Goal: Check status: Check status

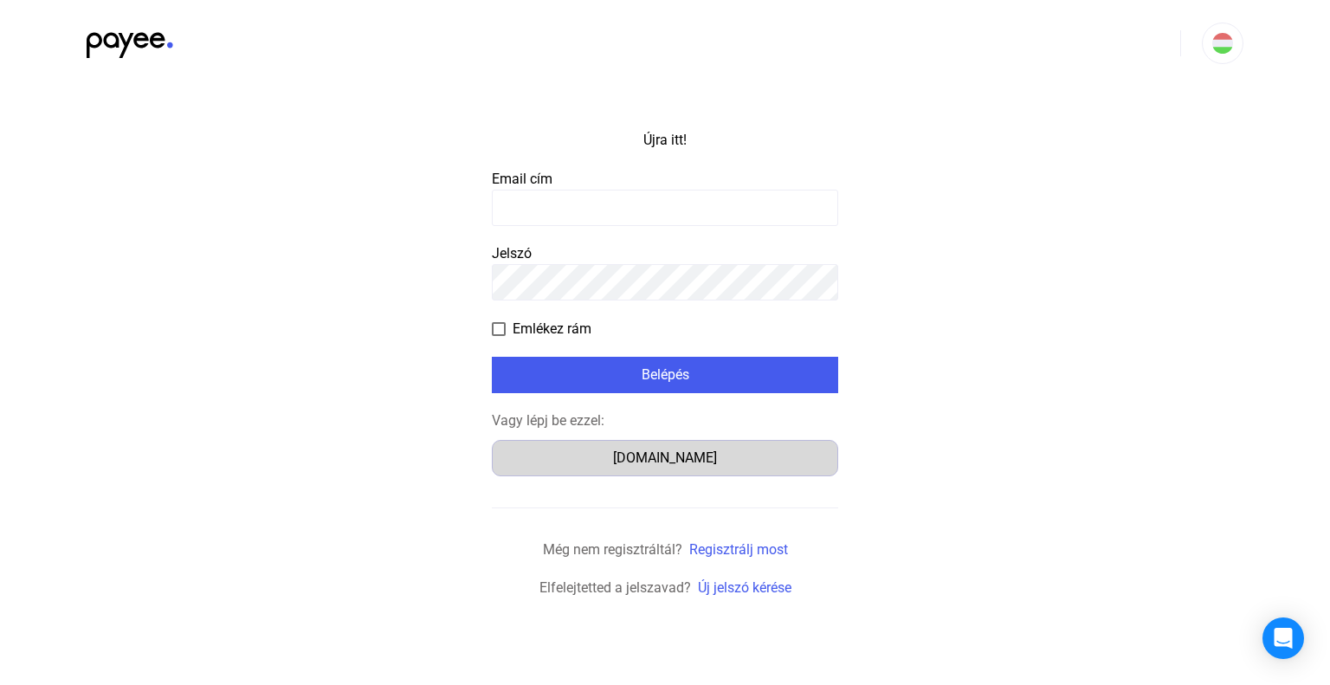
click at [675, 460] on font "[DOMAIN_NAME]" at bounding box center [665, 457] width 104 height 16
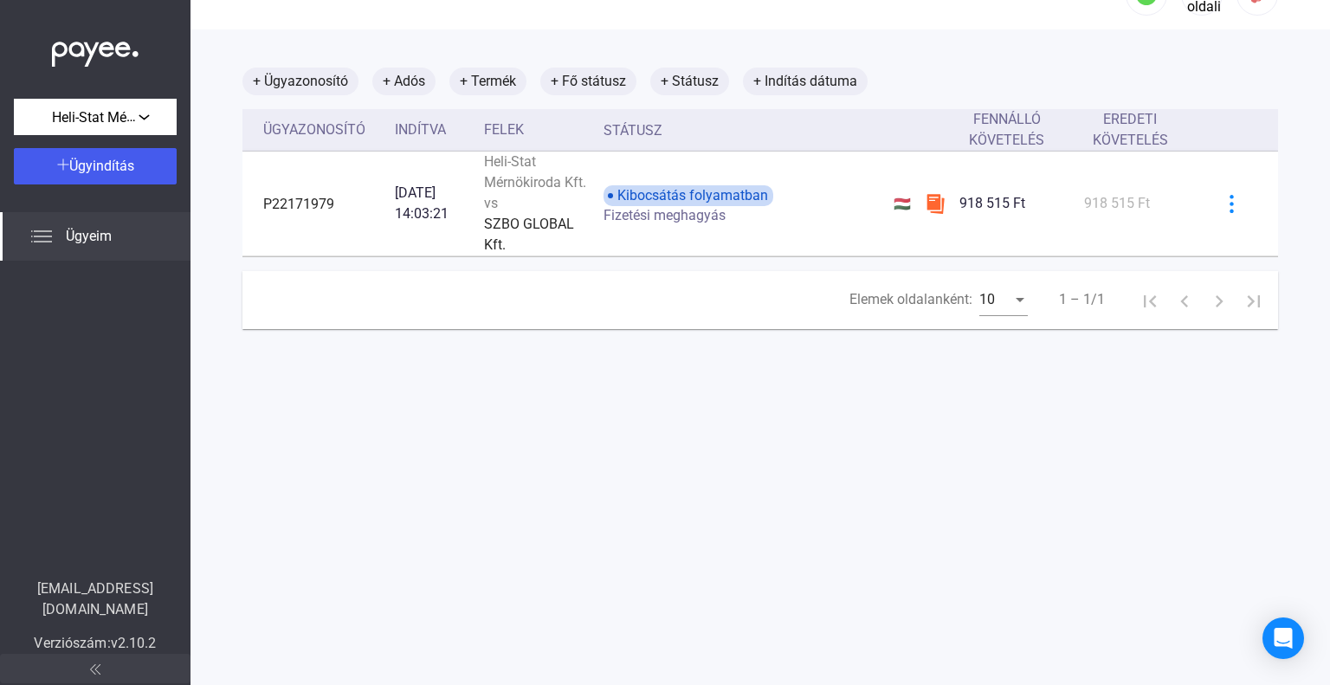
scroll to position [82, 0]
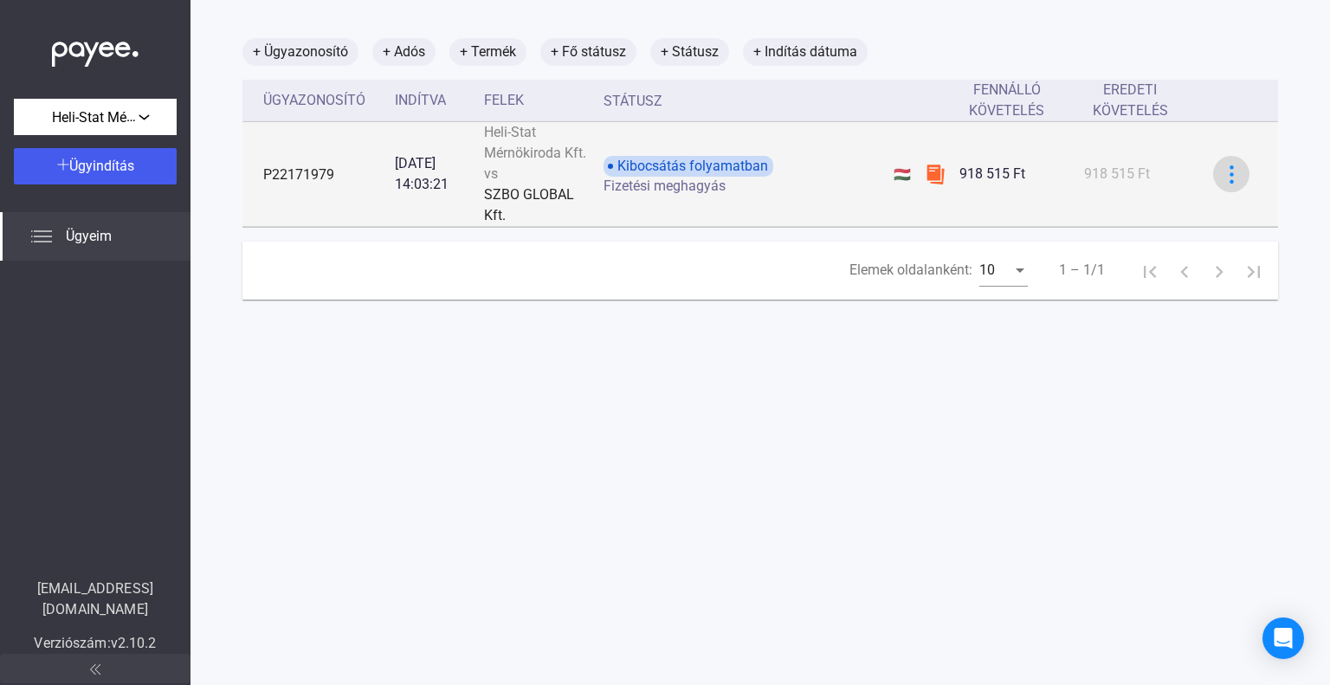
click at [1224, 178] on img at bounding box center [1231, 174] width 18 height 18
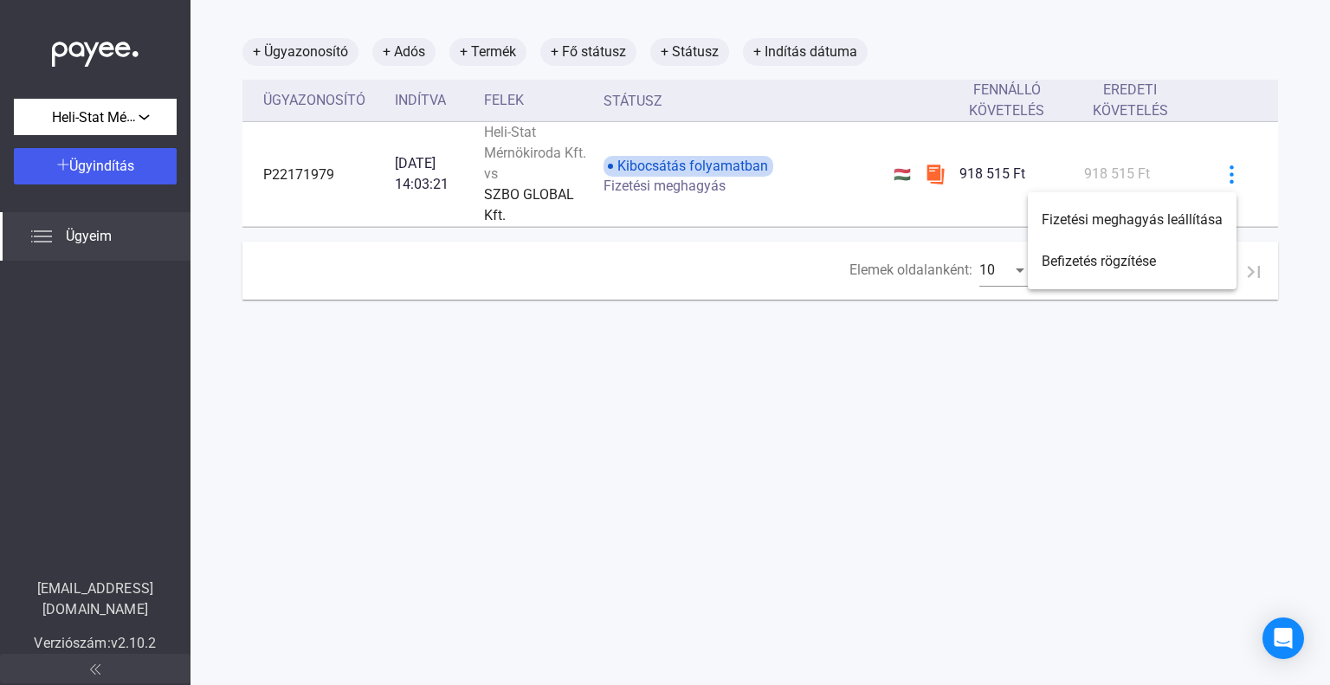
click at [1142, 434] on div at bounding box center [665, 342] width 1330 height 685
click at [410, 59] on font "+ Adós" at bounding box center [404, 51] width 42 height 16
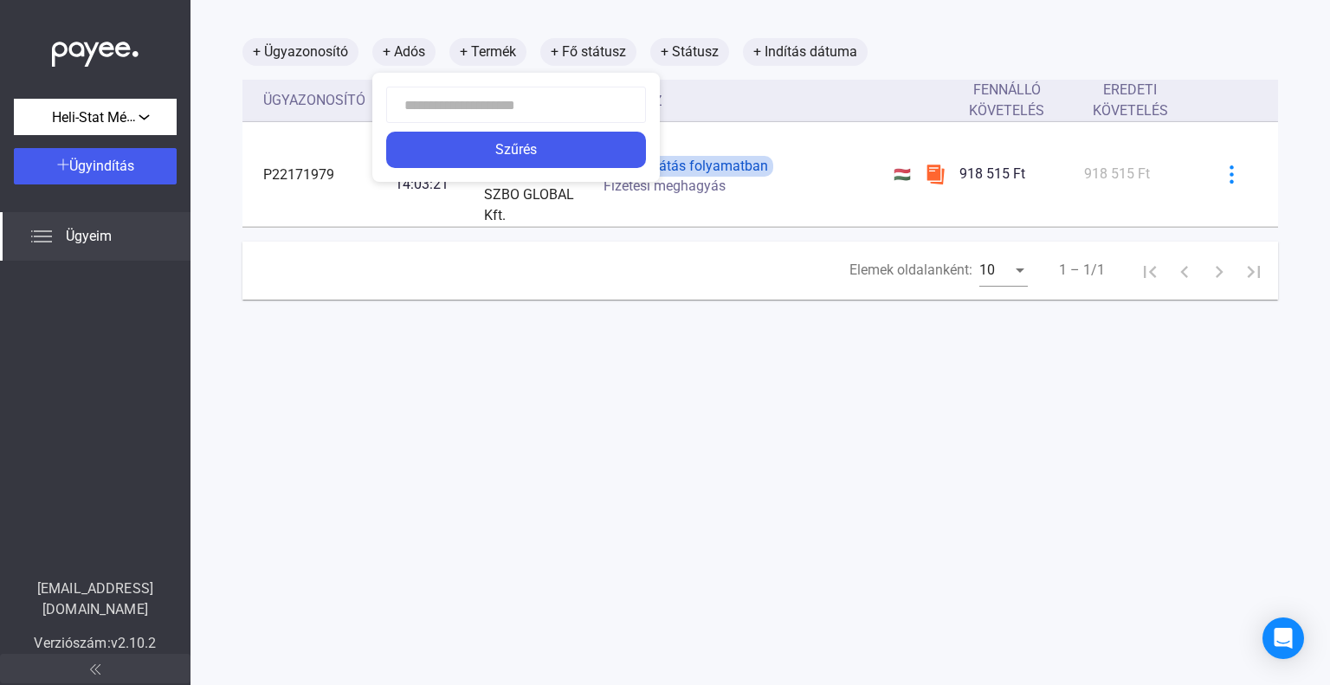
click at [498, 55] on div at bounding box center [665, 342] width 1330 height 685
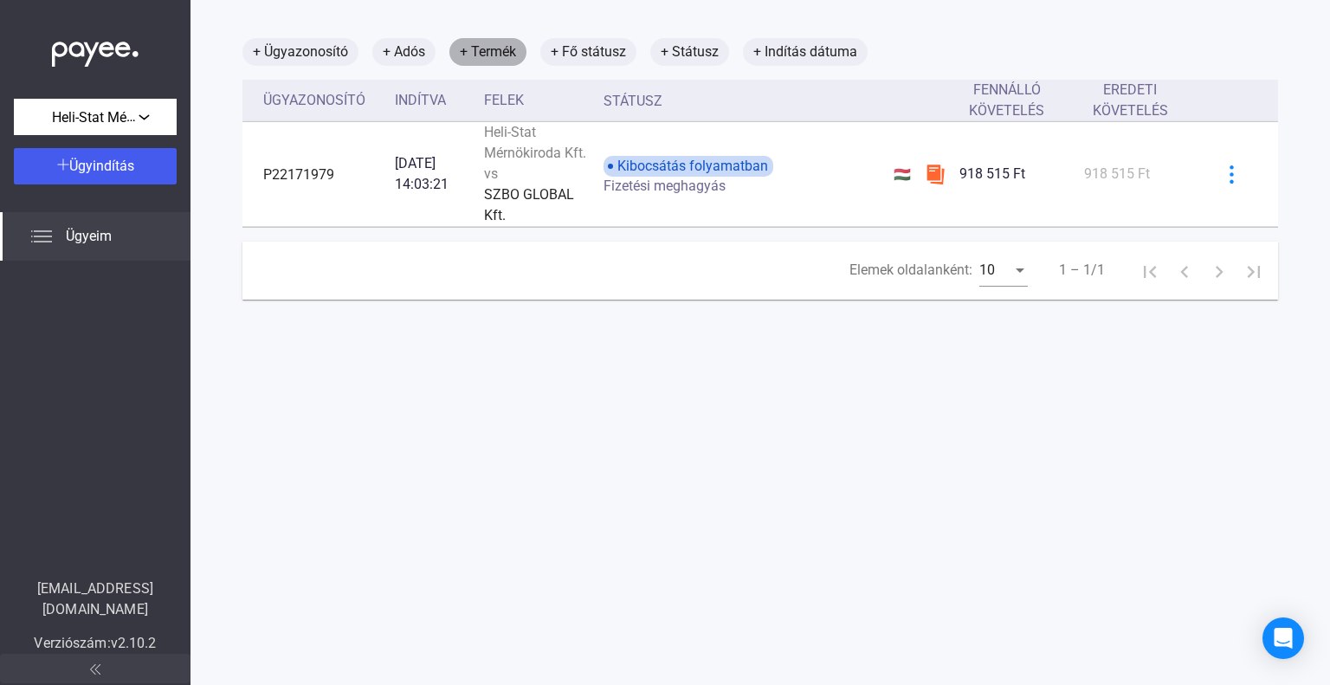
click at [498, 55] on font "+ Termék" at bounding box center [488, 51] width 56 height 16
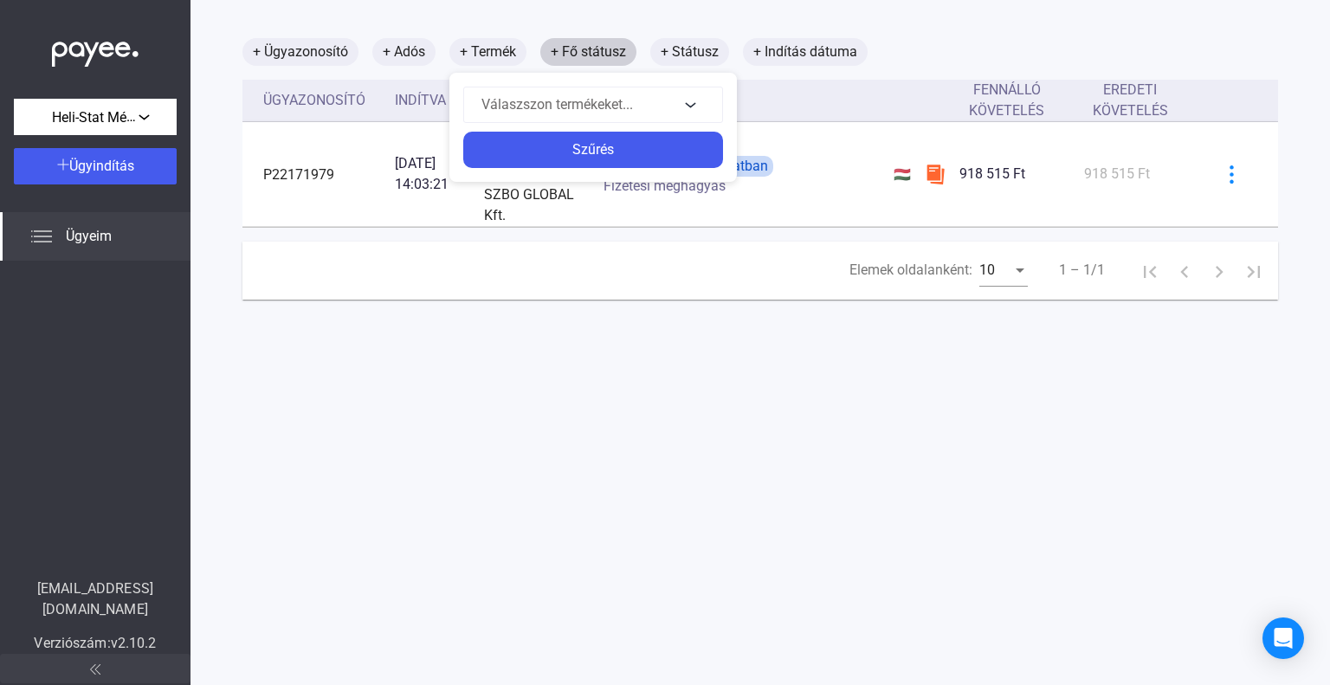
click at [613, 60] on div at bounding box center [665, 342] width 1330 height 685
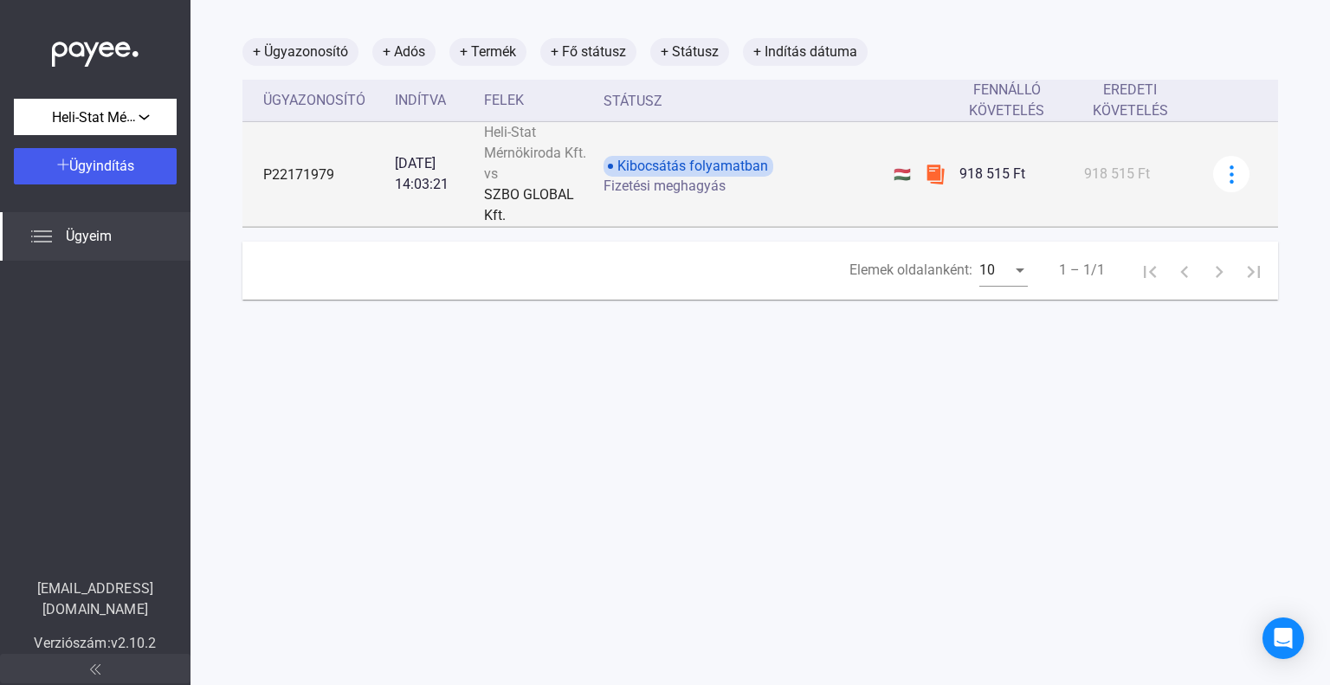
click at [542, 165] on div "Heli-Stat Mérnökiroda Kft. vs" at bounding box center [536, 153] width 105 height 62
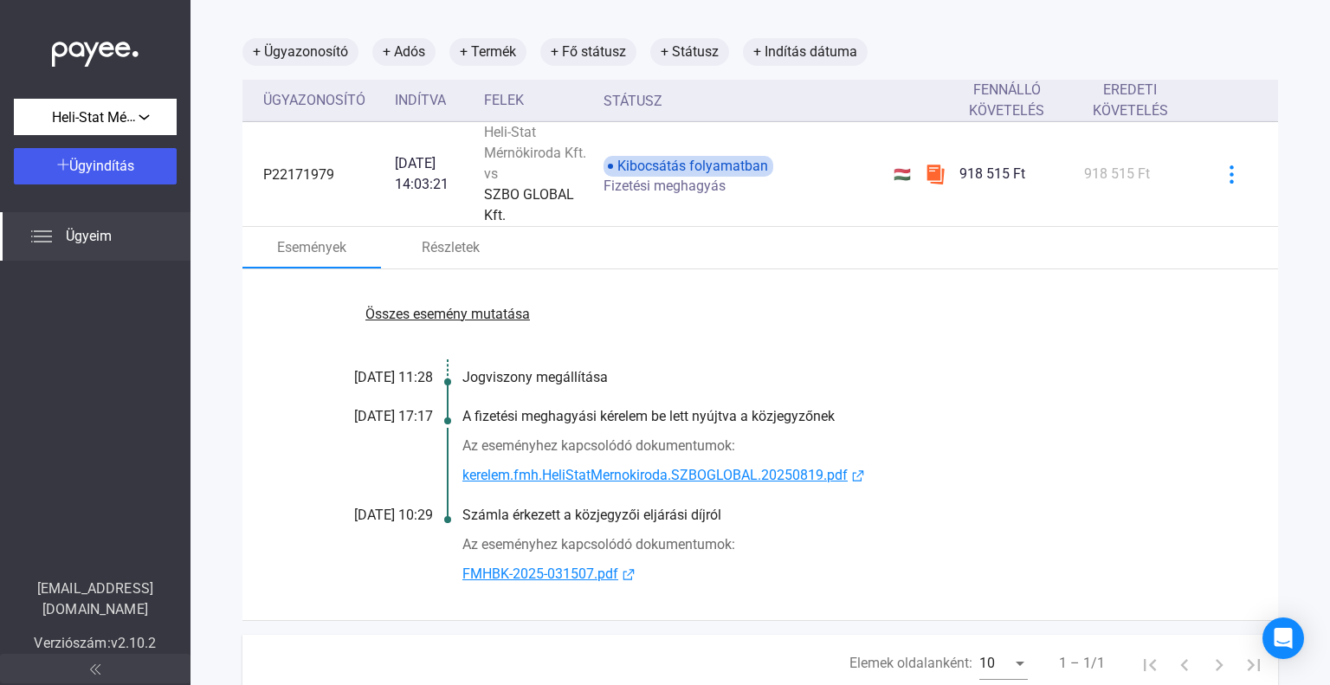
scroll to position [148, 0]
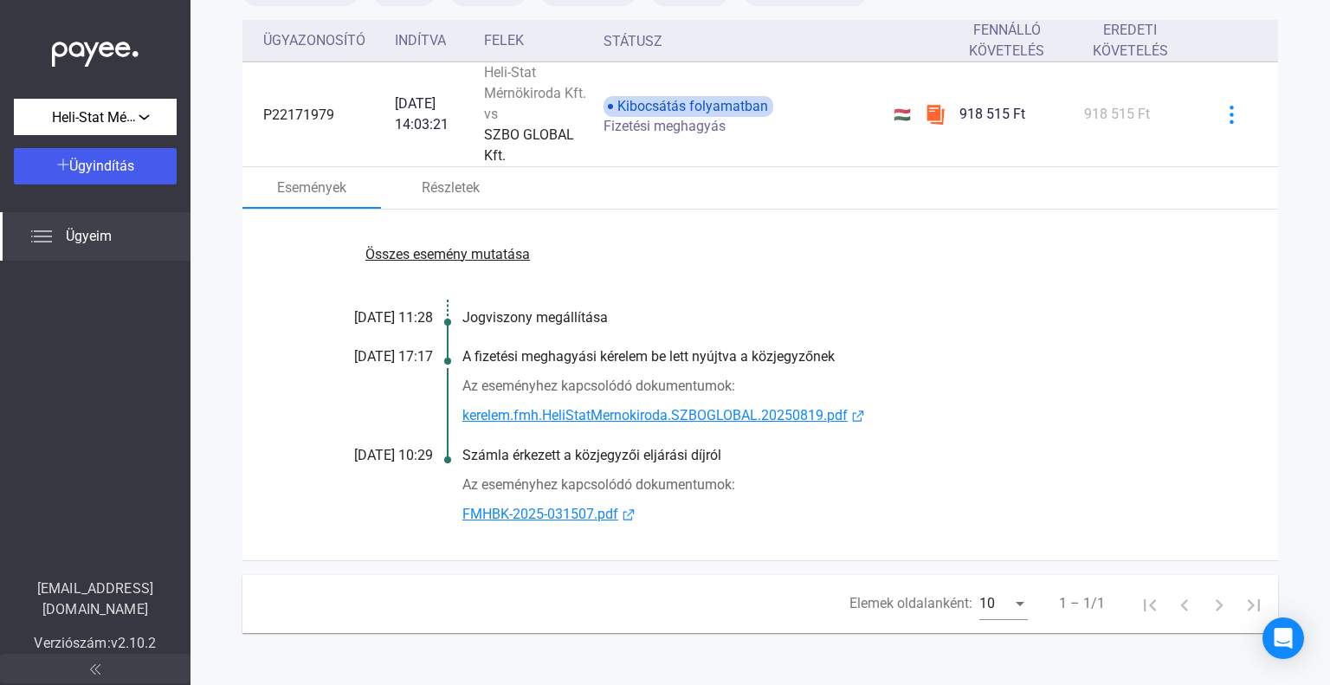
click at [557, 517] on font "FMHBK-2025-031507.pdf" at bounding box center [540, 514] width 156 height 16
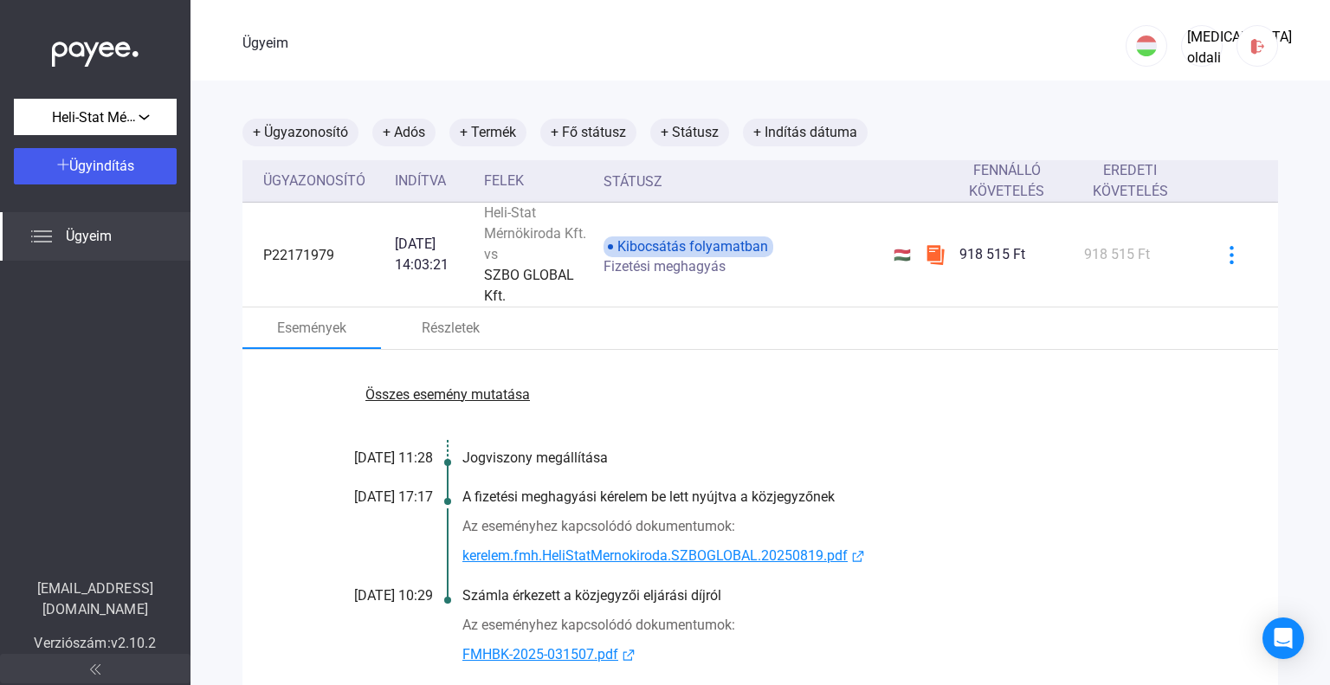
scroll to position [0, 0]
click at [1250, 46] on img at bounding box center [1257, 48] width 18 height 18
